Goal: Check status: Check status

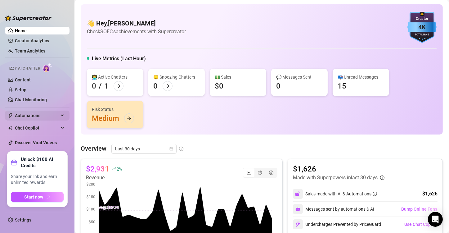
click at [65, 112] on div "Automations" at bounding box center [37, 115] width 65 height 10
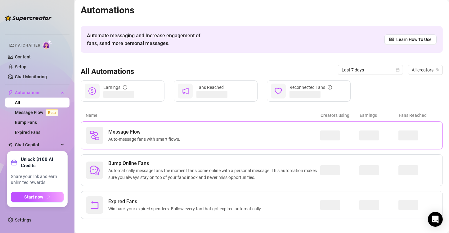
click at [168, 129] on span "Message Flow" at bounding box center [145, 131] width 74 height 7
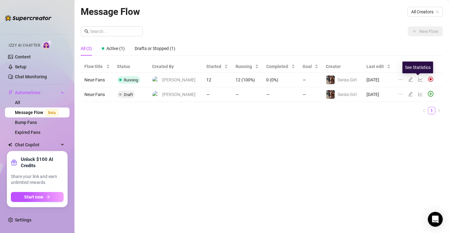
click at [418, 81] on icon "line-chart" at bounding box center [420, 79] width 5 height 5
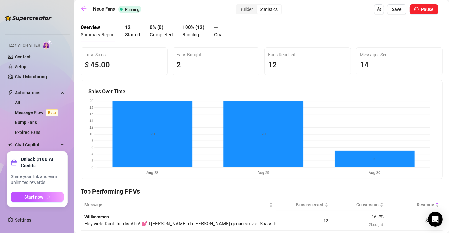
click at [252, 88] on h5 "Sales Over Time" at bounding box center [261, 91] width 346 height 7
click at [26, 56] on link "Content" at bounding box center [23, 56] width 16 height 5
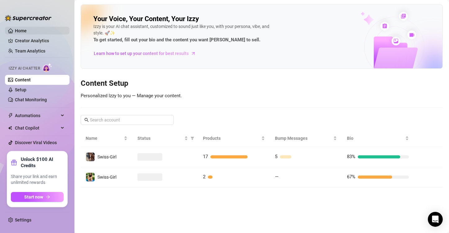
click at [25, 28] on link "Home" at bounding box center [21, 30] width 12 height 5
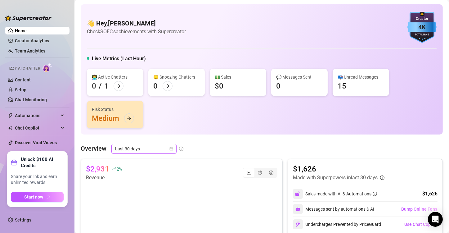
click at [167, 148] on span "Last 30 days" at bounding box center [144, 148] width 58 height 9
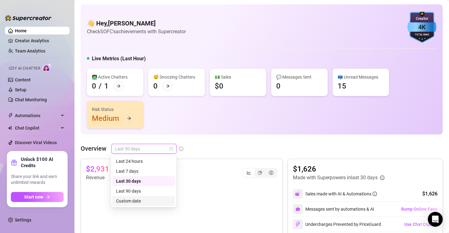
click at [136, 201] on div "Custom date" at bounding box center [143, 200] width 55 height 7
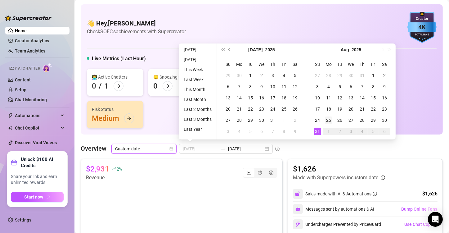
type input "[DATE]"
click at [327, 117] on div "25" at bounding box center [328, 119] width 7 height 7
type input "[DATE]"
click at [317, 130] on div "31" at bounding box center [317, 130] width 7 height 7
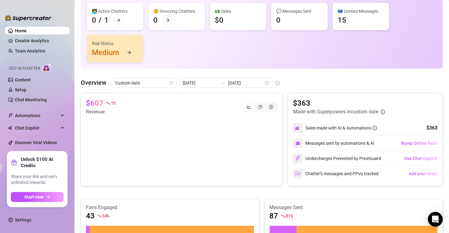
scroll to position [66, 0]
